Goal: Obtain resource: Obtain resource

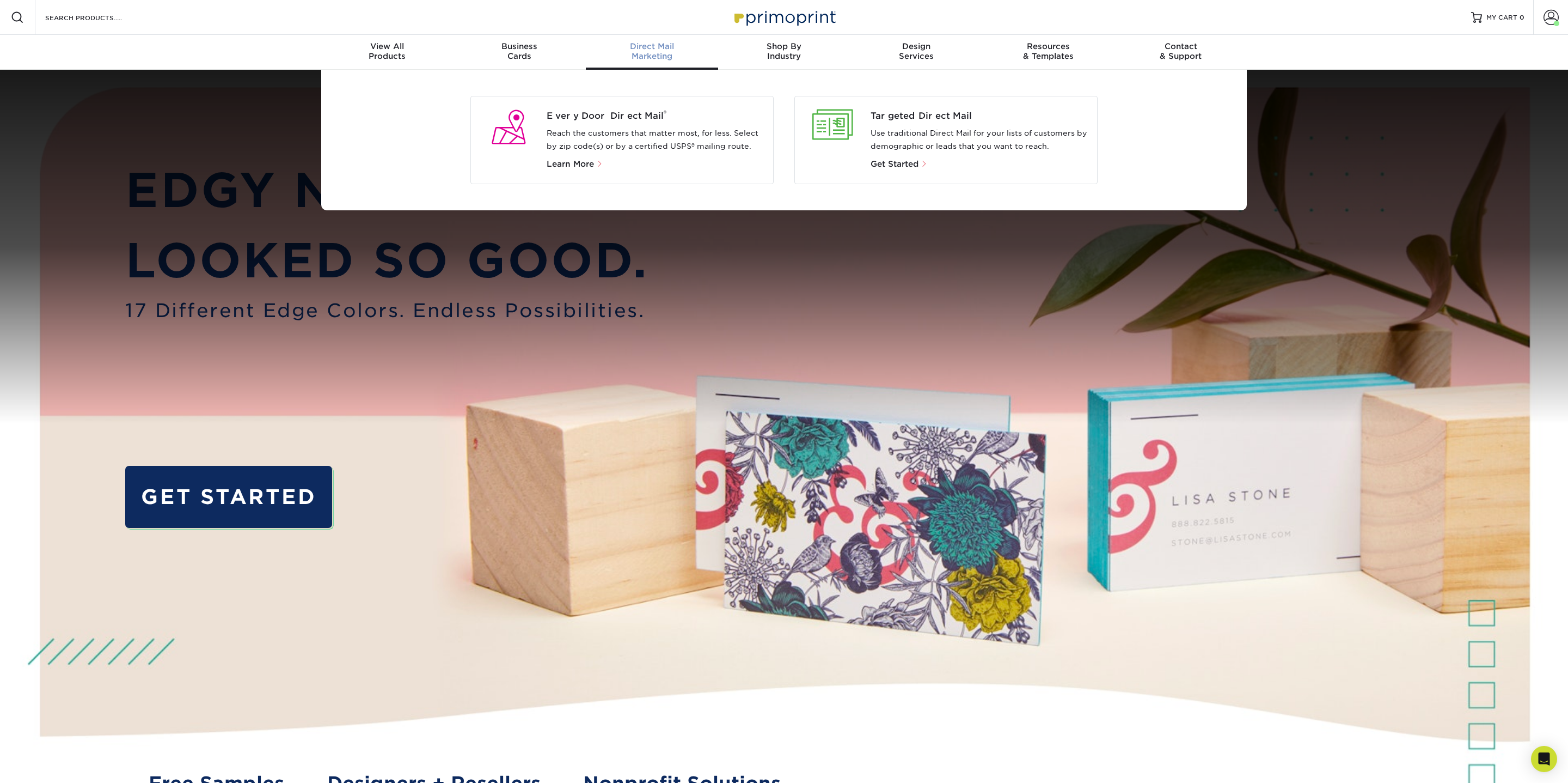
click at [649, 51] on div "Direct Mail Marketing" at bounding box center [652, 51] width 132 height 20
click at [926, 120] on span "Targeted Direct Mail" at bounding box center [980, 116] width 219 height 13
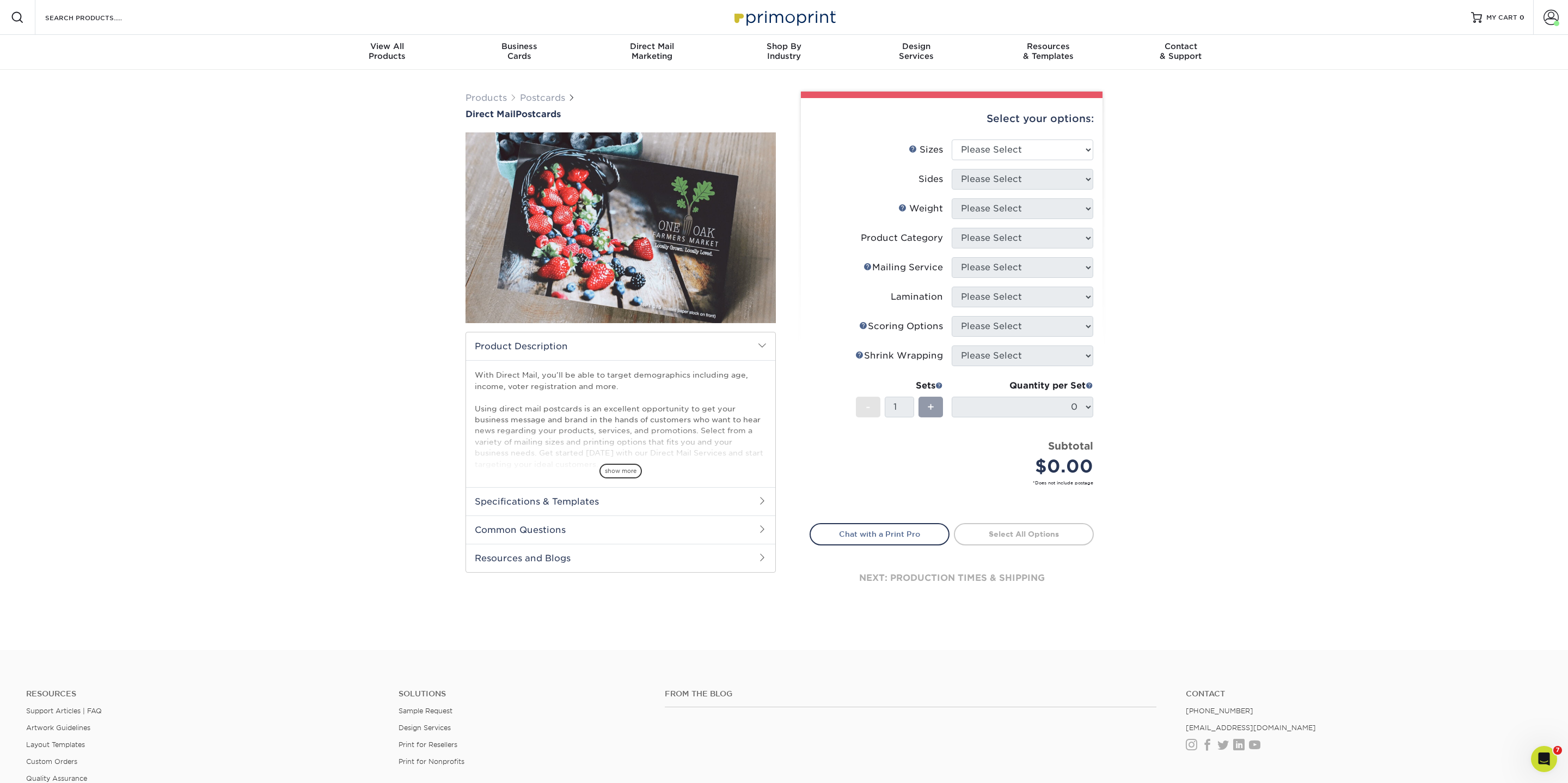
click at [756, 241] on img at bounding box center [620, 227] width 310 height 215
click at [742, 240] on img at bounding box center [620, 227] width 310 height 215
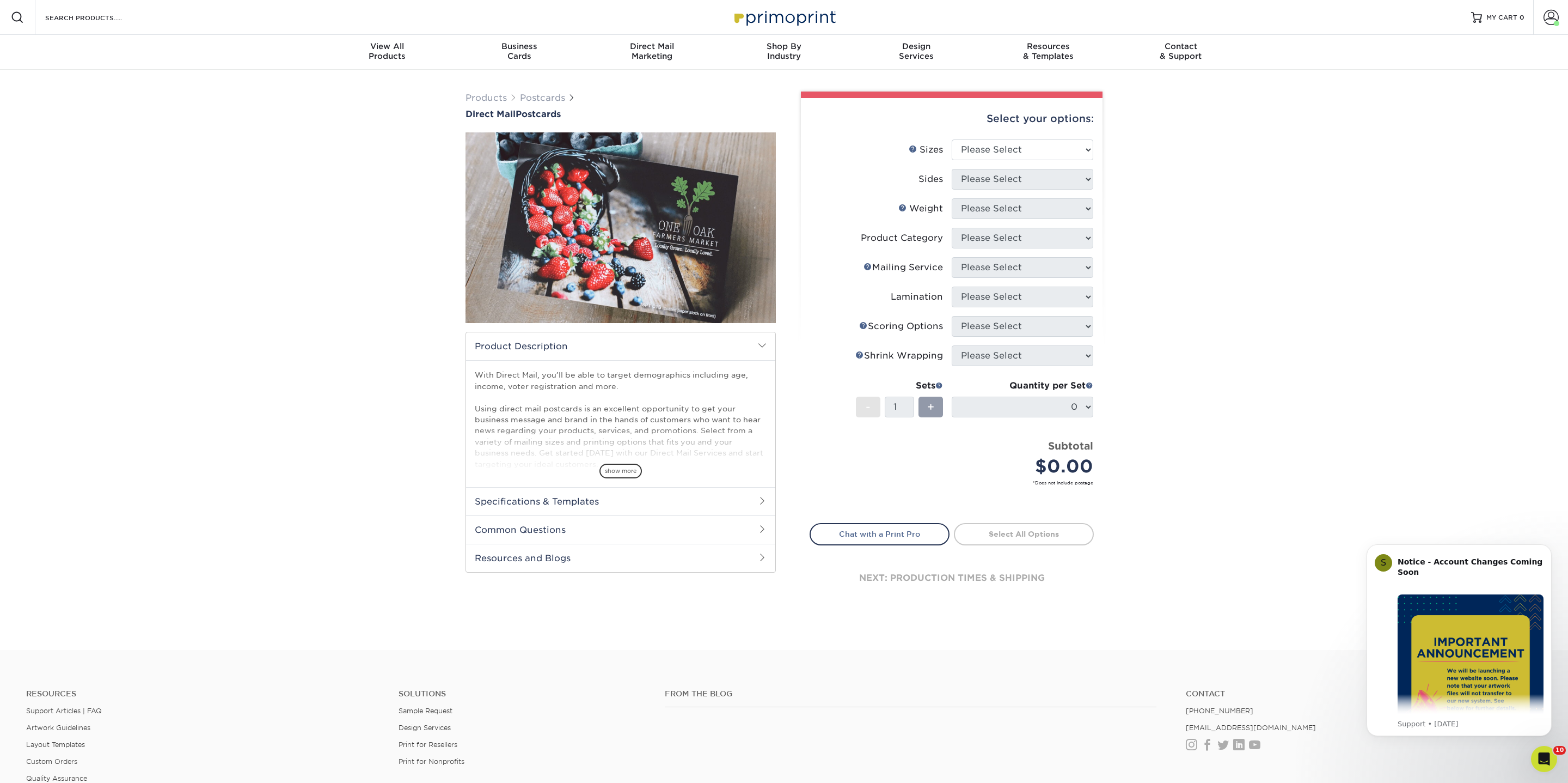
click at [528, 502] on h2 "Specifications & Templates" at bounding box center [620, 501] width 309 height 28
click at [541, 528] on link "See All Sizes" at bounding box center [538, 529] width 45 height 8
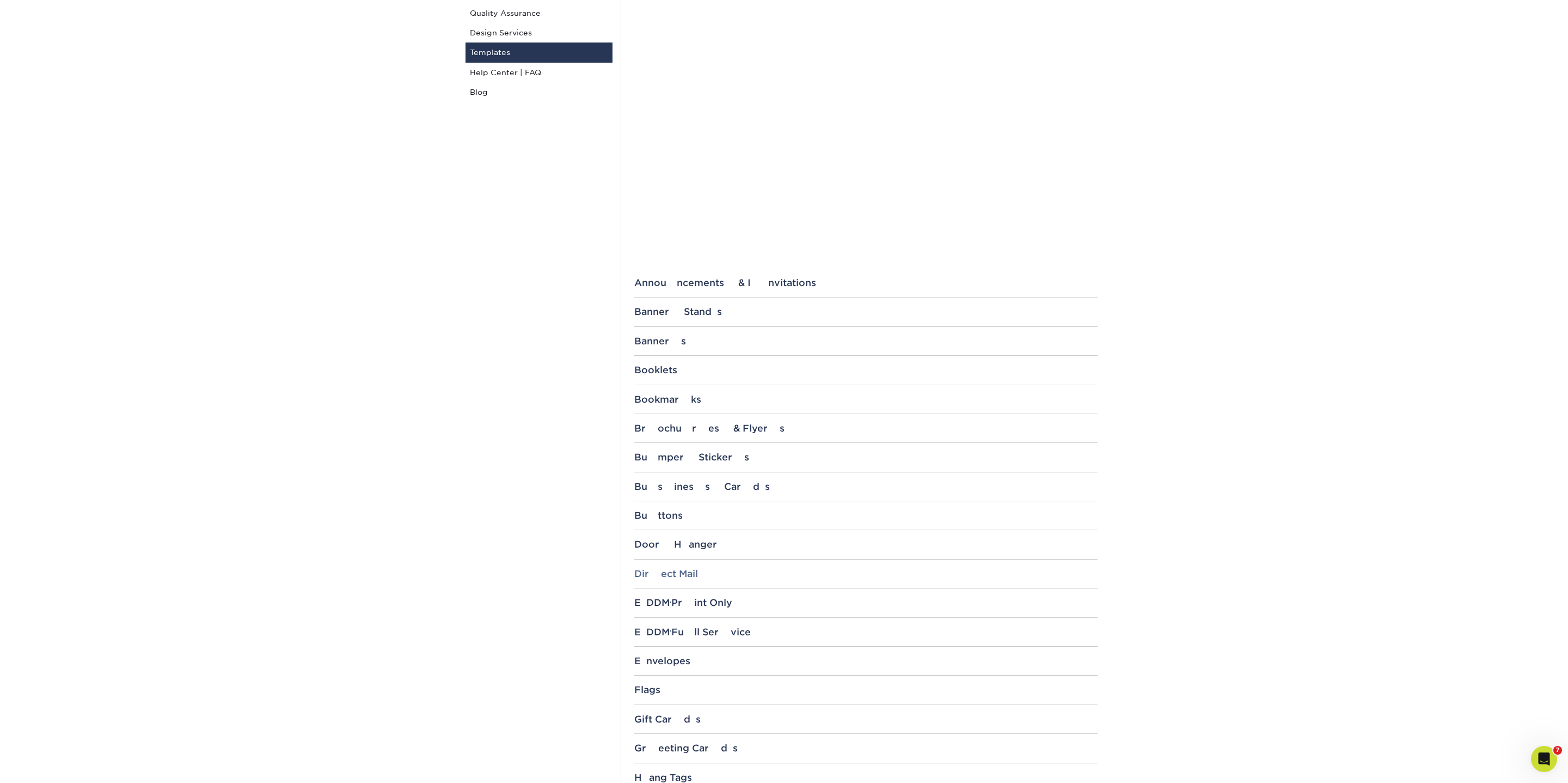
click at [661, 573] on div "Direct Mail" at bounding box center [866, 573] width 463 height 11
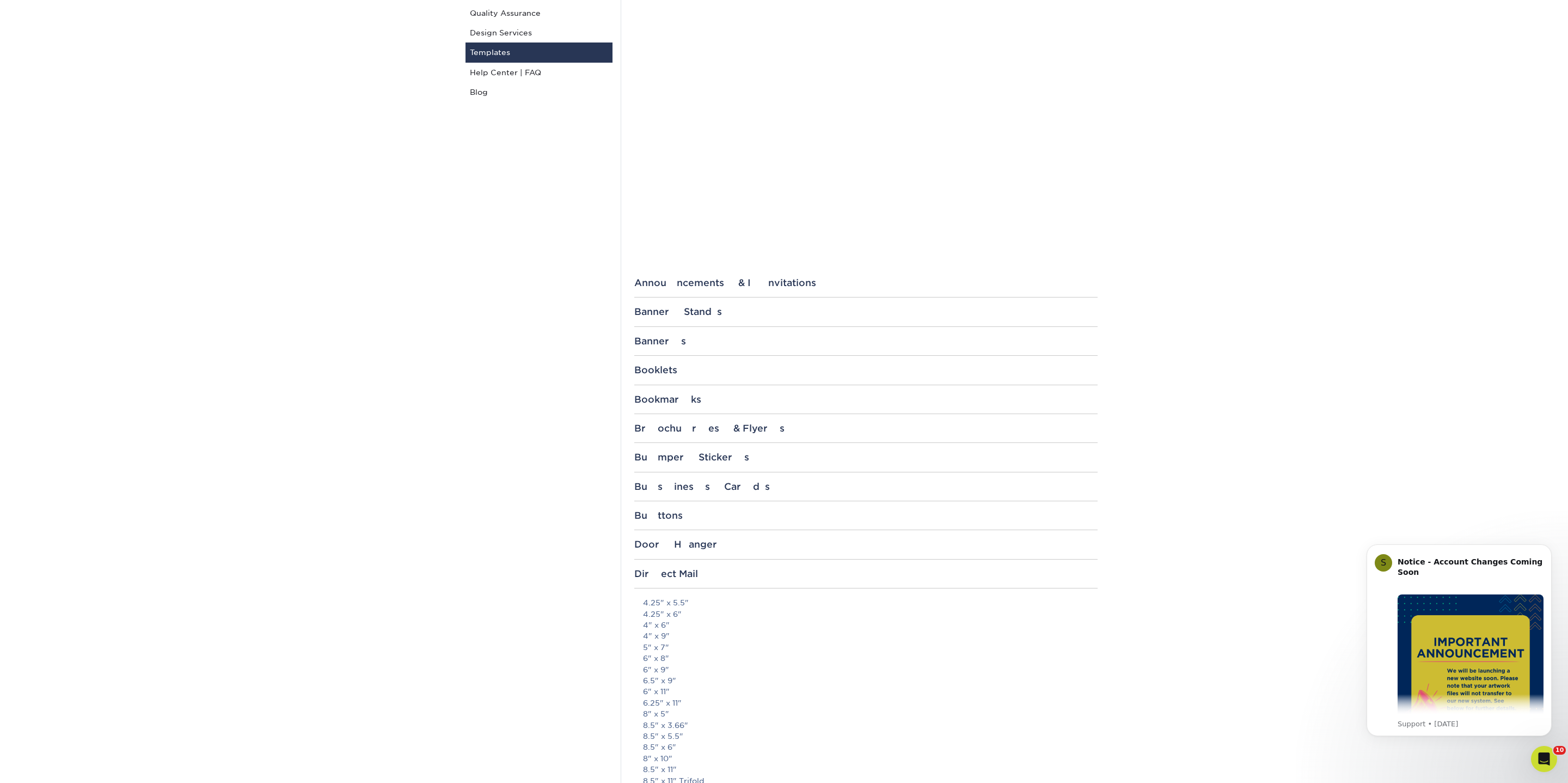
click at [654, 661] on p "4.25" x 5.5" 4.25" x 6" 4" x 6" 4" x 9" 5" x 7" 6" x 8" 6" x 9" 6.5" x 9" 6" x …" at bounding box center [870, 702] width 455 height 211
click at [653, 670] on link "6" x 9"" at bounding box center [656, 670] width 26 height 9
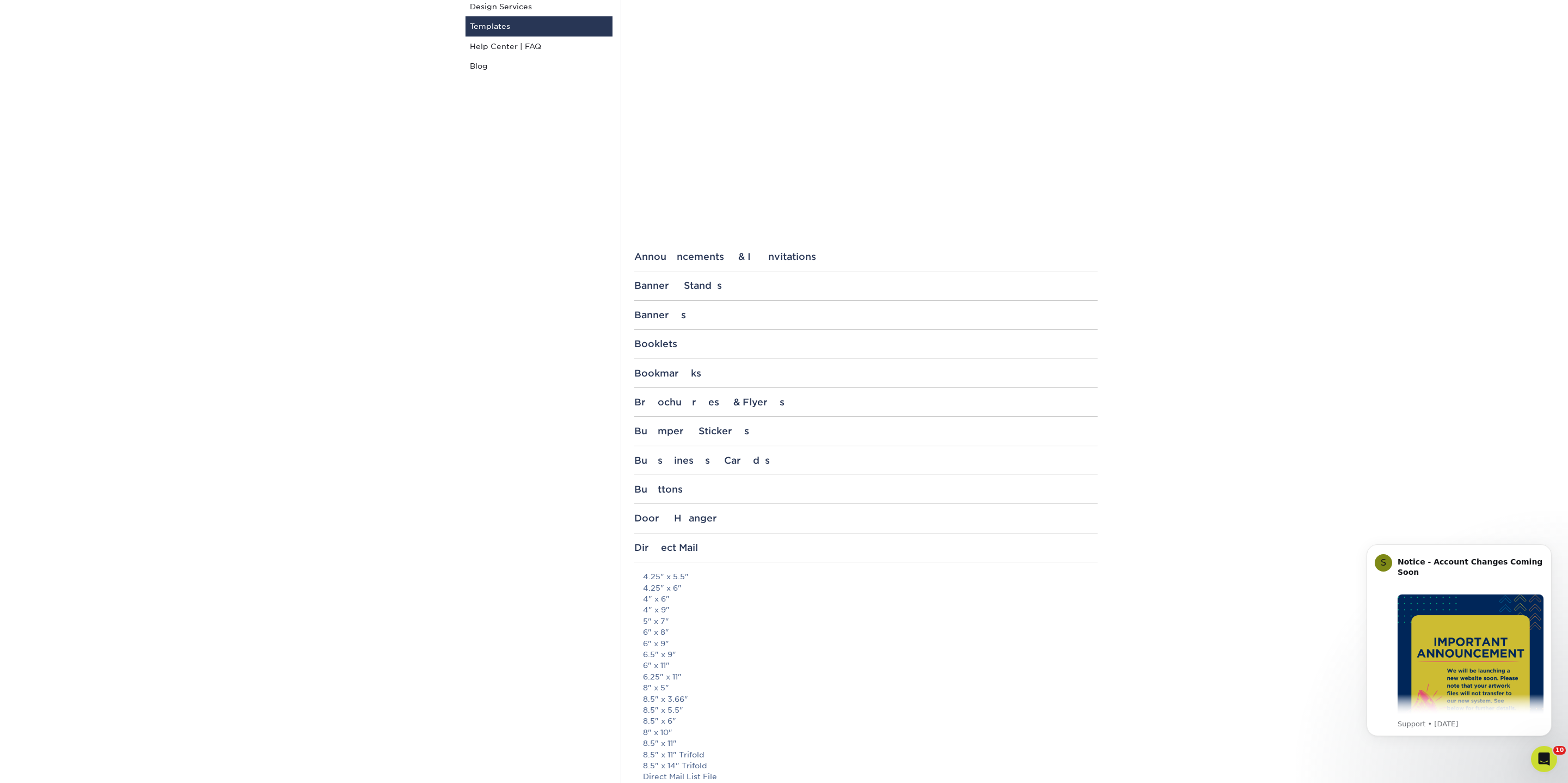
scroll to position [224, 0]
